Goal: Navigation & Orientation: Find specific page/section

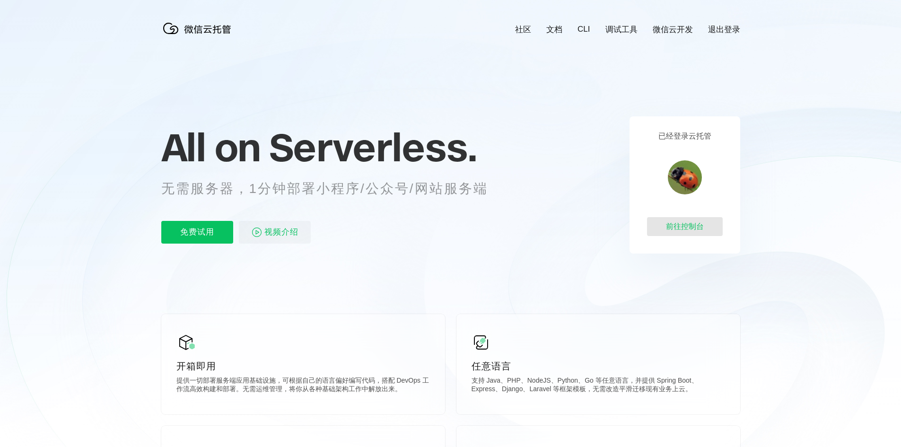
scroll to position [0, 1682]
click at [684, 226] on div "前往控制台" at bounding box center [685, 226] width 76 height 19
click at [697, 225] on div "前往控制台" at bounding box center [685, 226] width 76 height 19
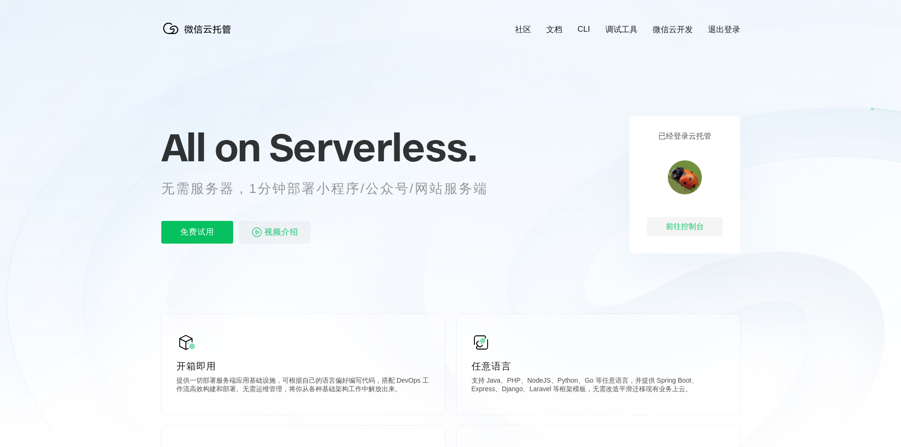
click at [554, 29] on link "文档" at bounding box center [554, 29] width 16 height 11
click at [693, 230] on div "前往控制台" at bounding box center [685, 226] width 76 height 19
